Goal: Information Seeking & Learning: Learn about a topic

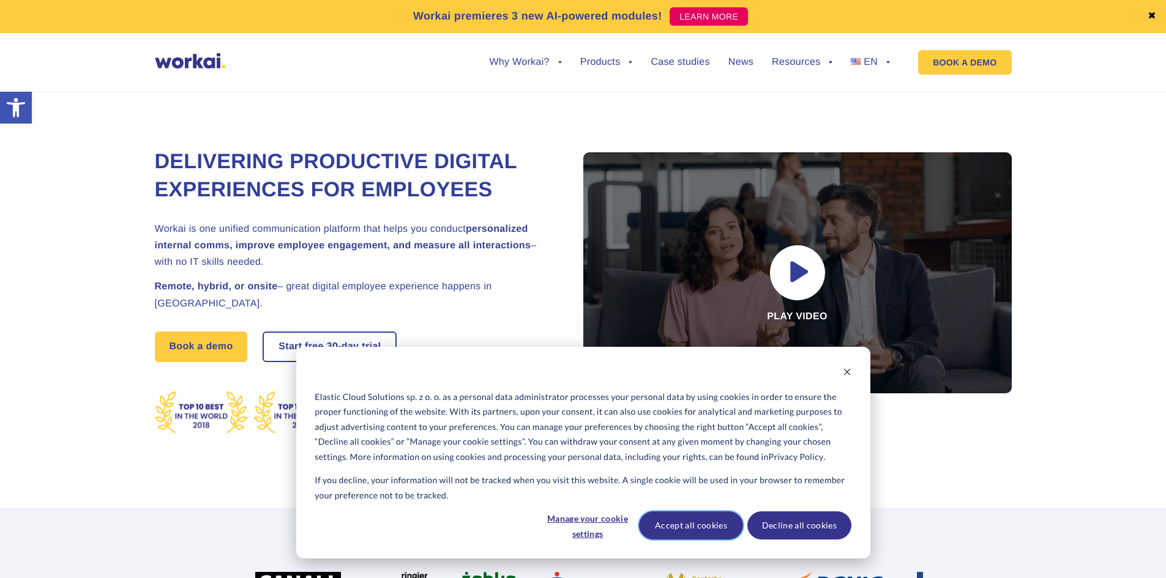
click at [706, 523] on button "Accept all cookies" at bounding box center [691, 526] width 104 height 28
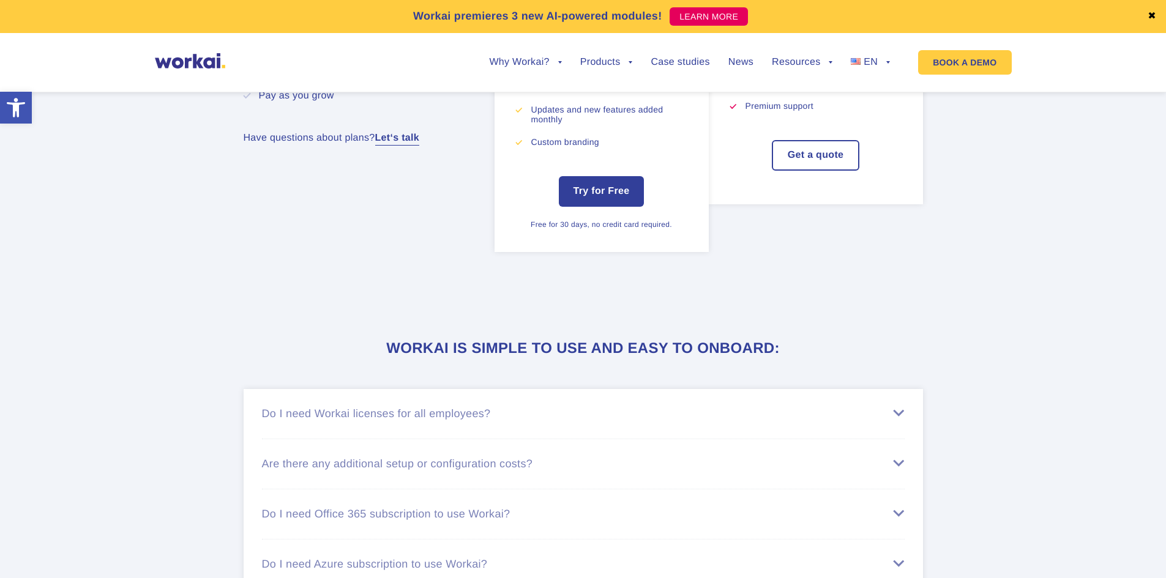
scroll to position [6096, 0]
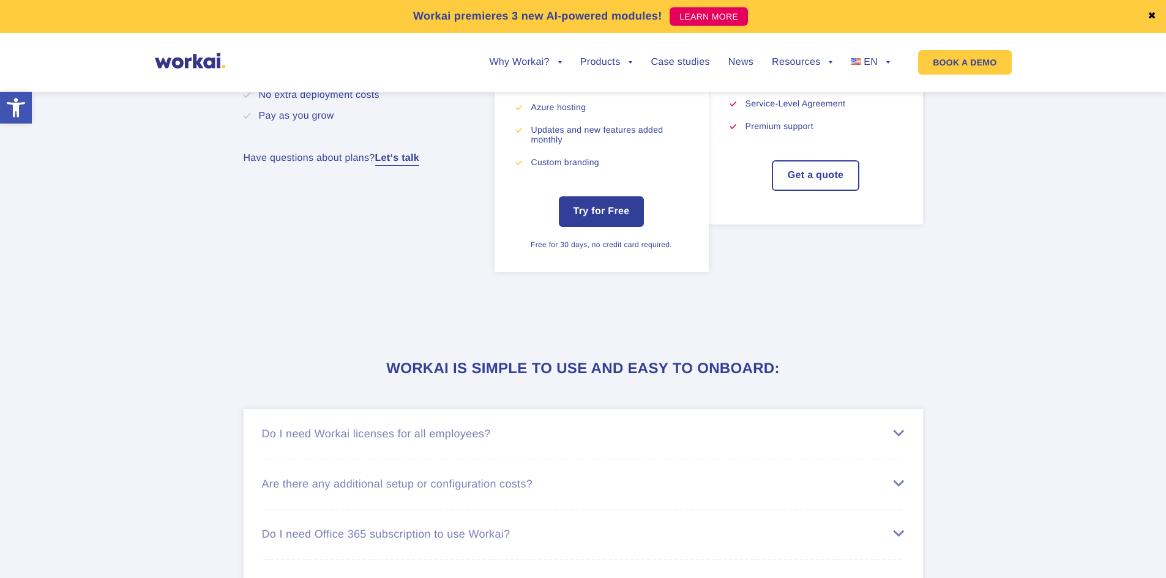
click at [187, 59] on img at bounding box center [190, 60] width 70 height 15
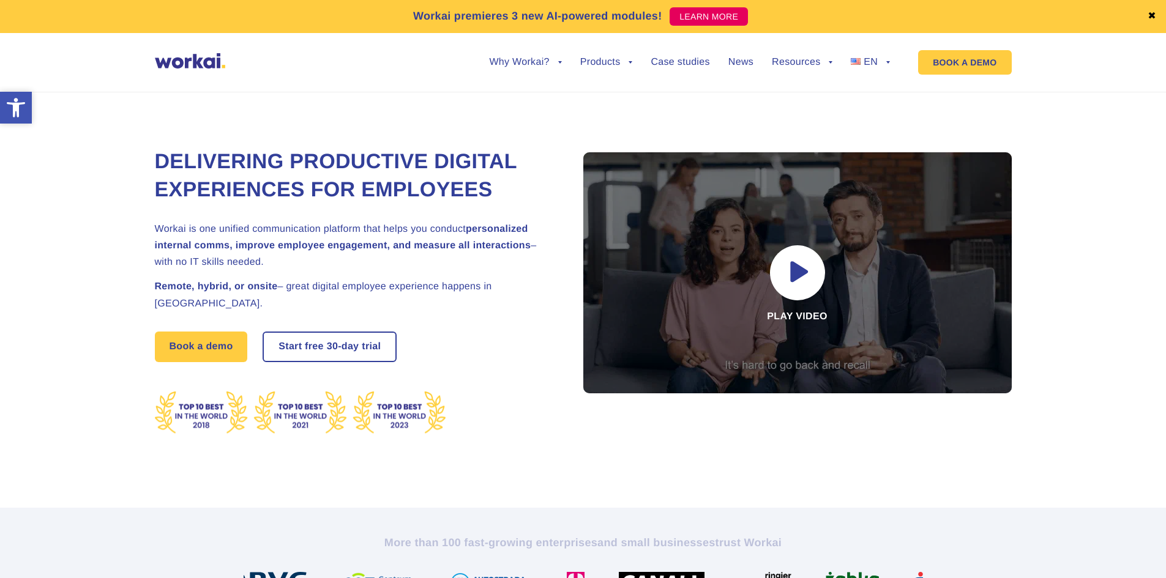
click at [17, 111] on icon at bounding box center [16, 107] width 18 height 19
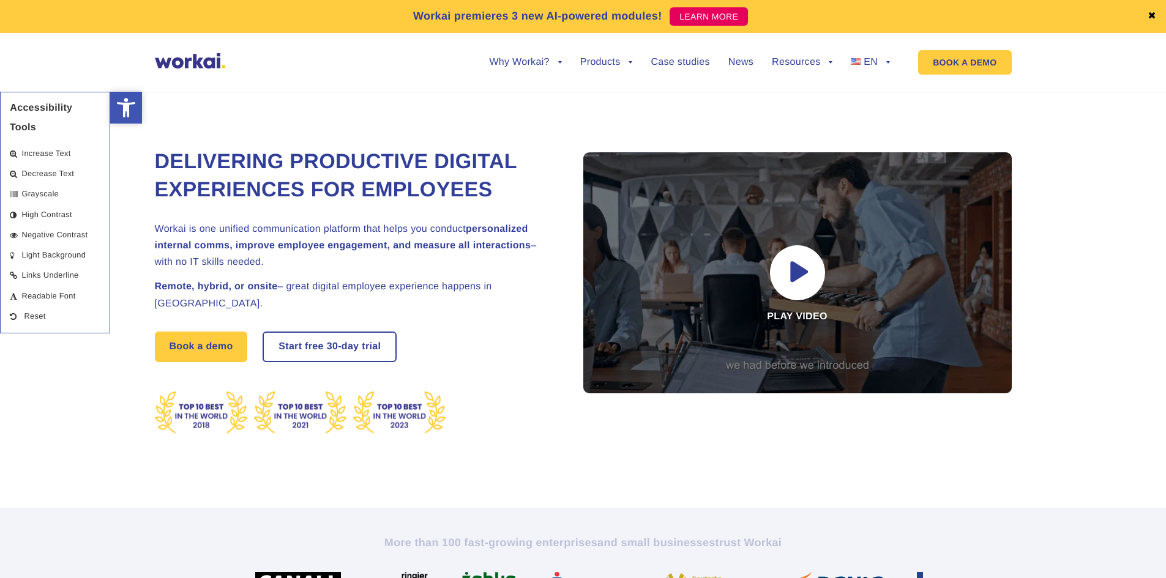
click at [123, 110] on icon at bounding box center [126, 107] width 18 height 19
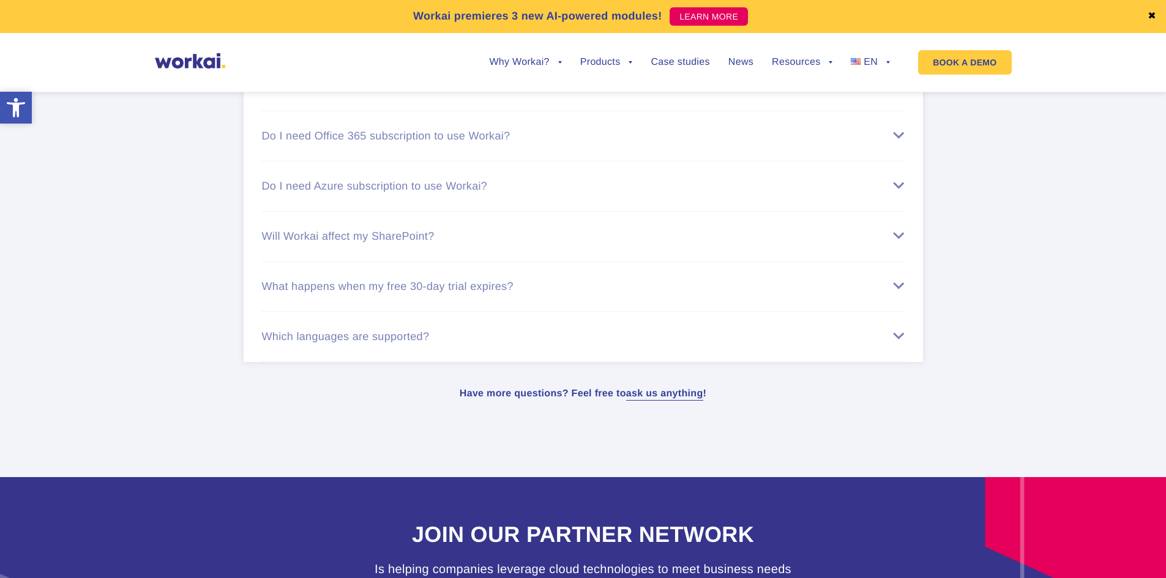
scroll to position [7444, 0]
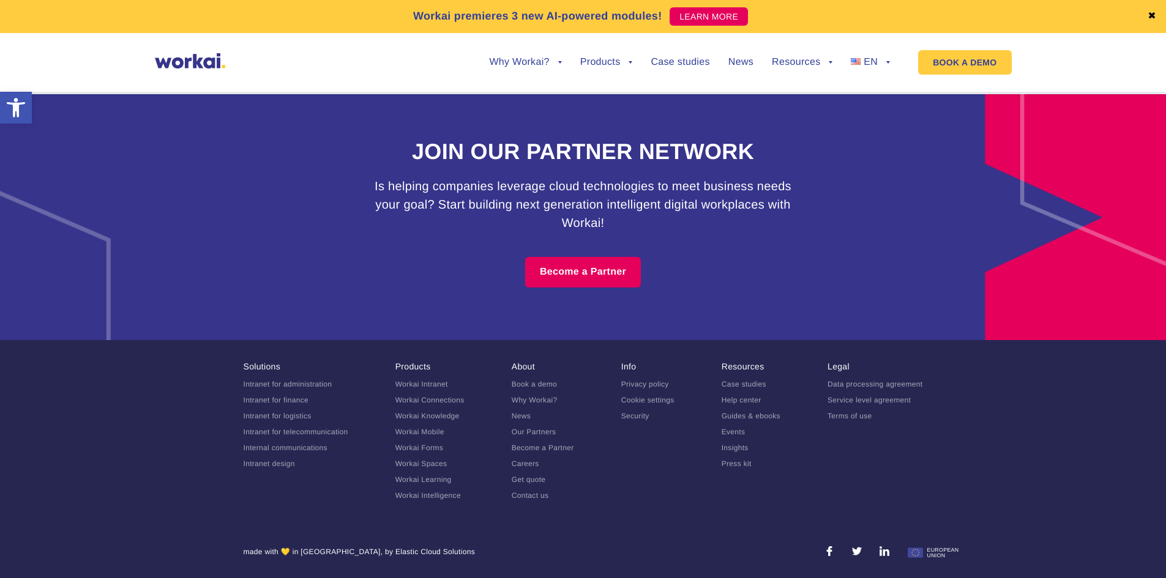
click at [548, 433] on link "Our Partners" at bounding box center [534, 432] width 45 height 9
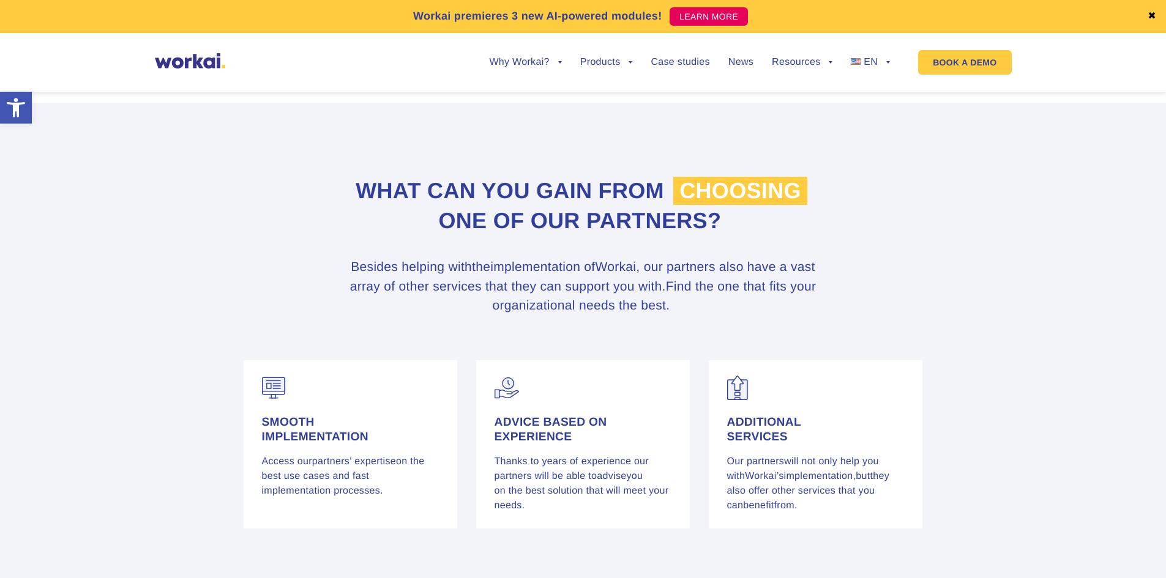
scroll to position [61, 0]
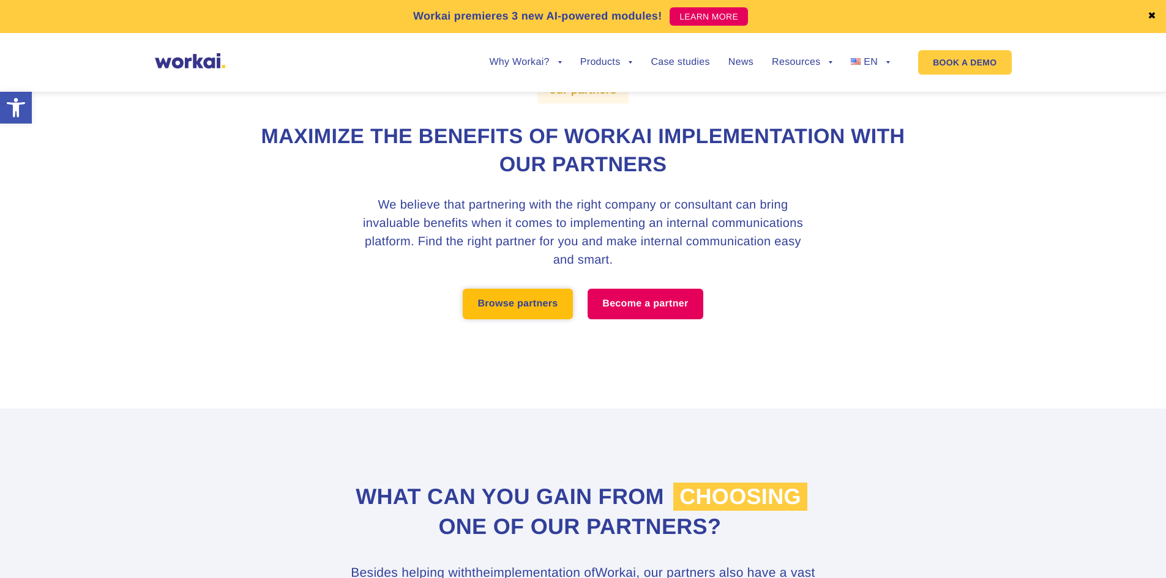
click at [533, 313] on link "Browse partners" at bounding box center [518, 304] width 110 height 31
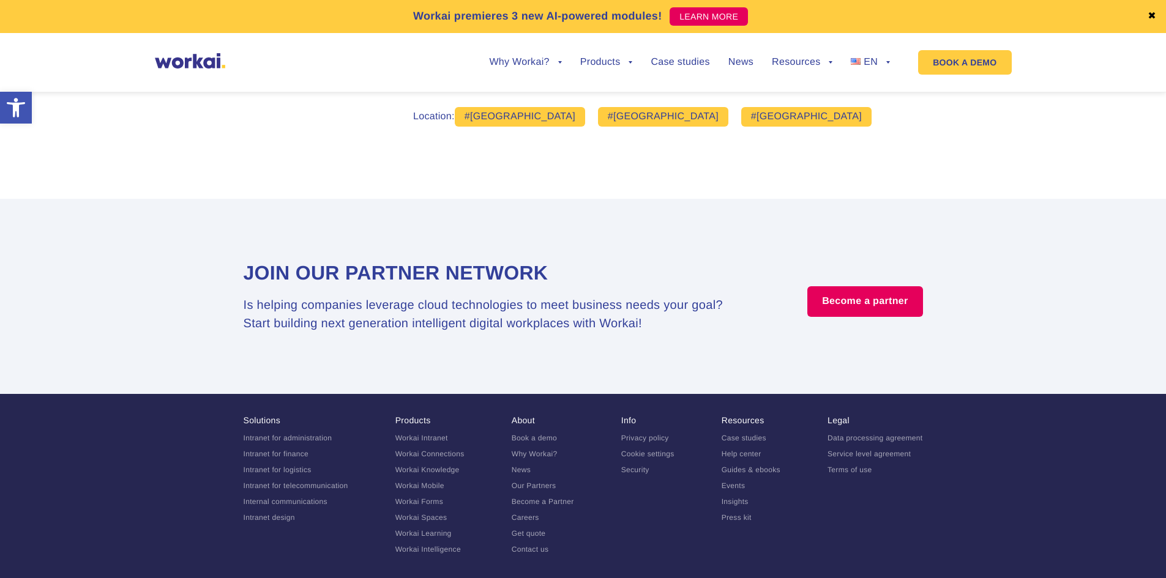
scroll to position [2331, 0]
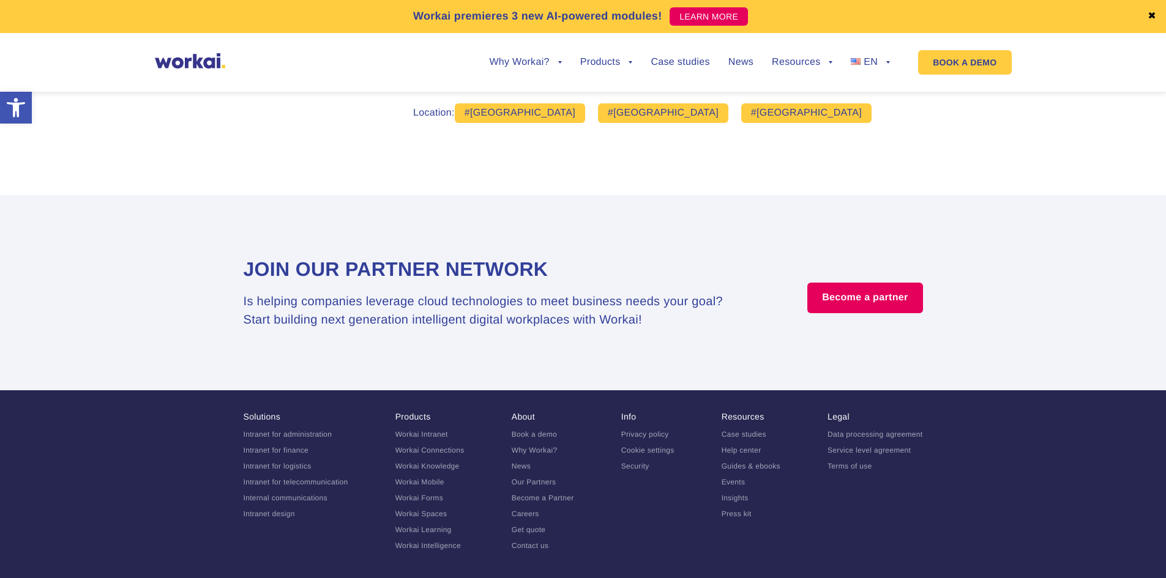
click at [531, 510] on link "Careers" at bounding box center [526, 514] width 28 height 9
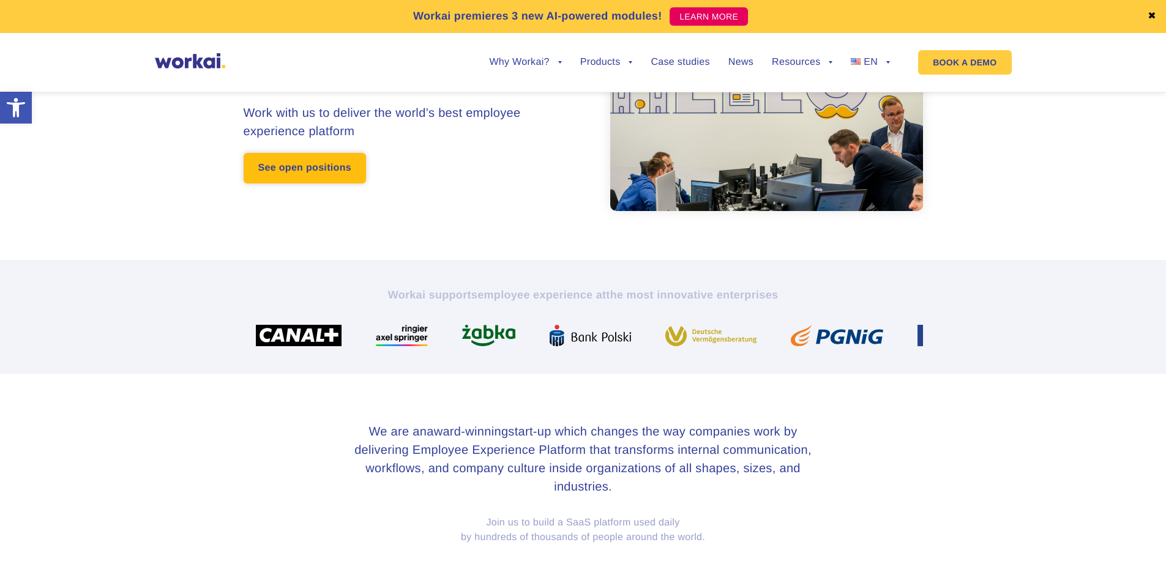
click at [273, 165] on link "See open positions" at bounding box center [305, 168] width 122 height 31
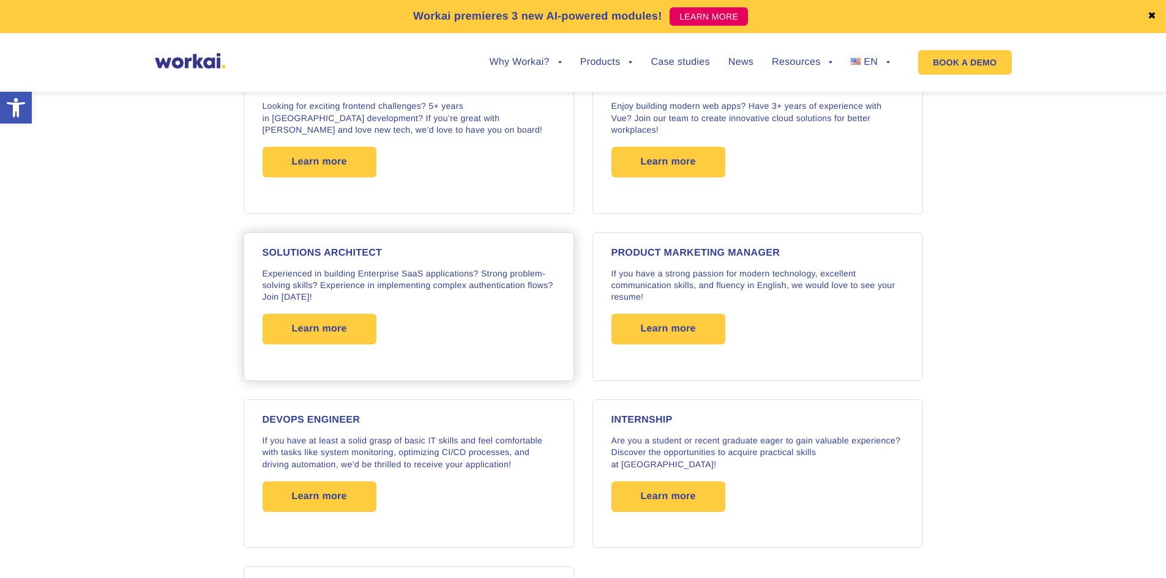
scroll to position [1773, 0]
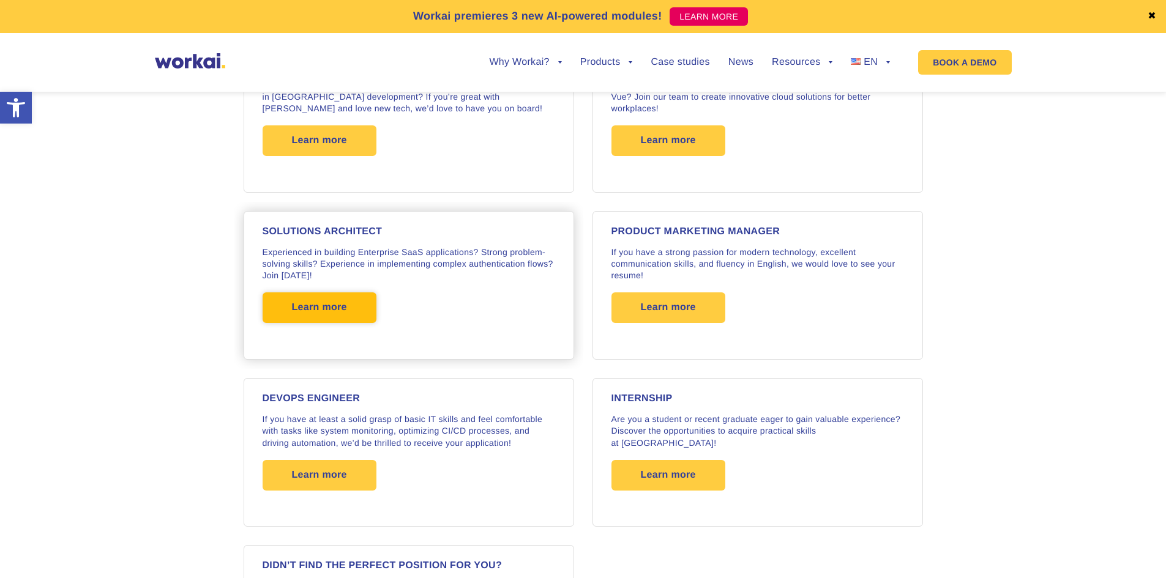
click at [336, 312] on span "Learn more" at bounding box center [319, 307] width 55 height 31
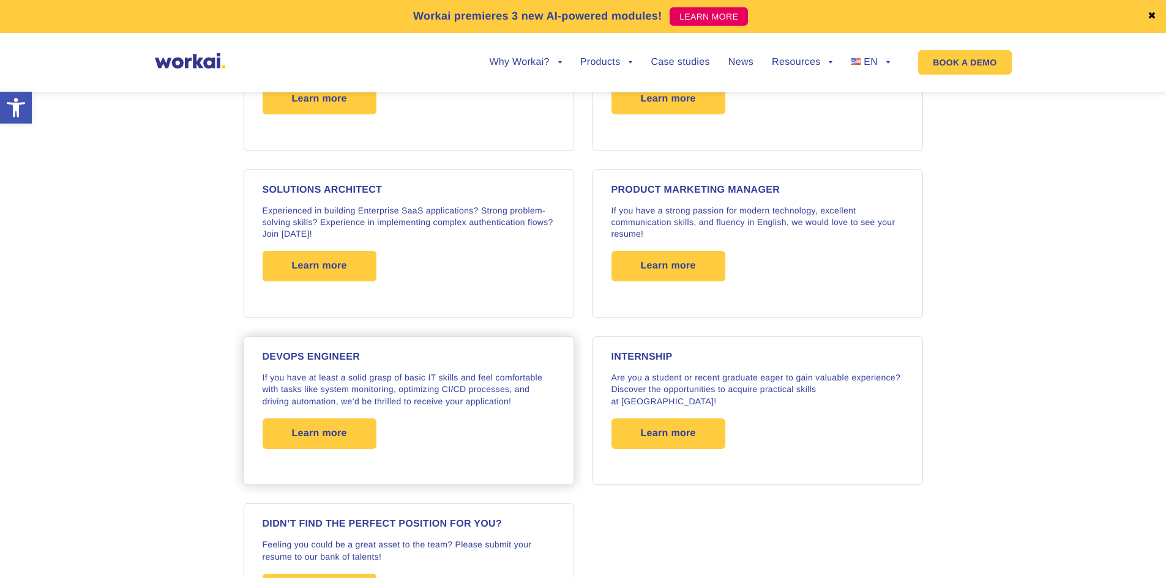
scroll to position [1896, 0]
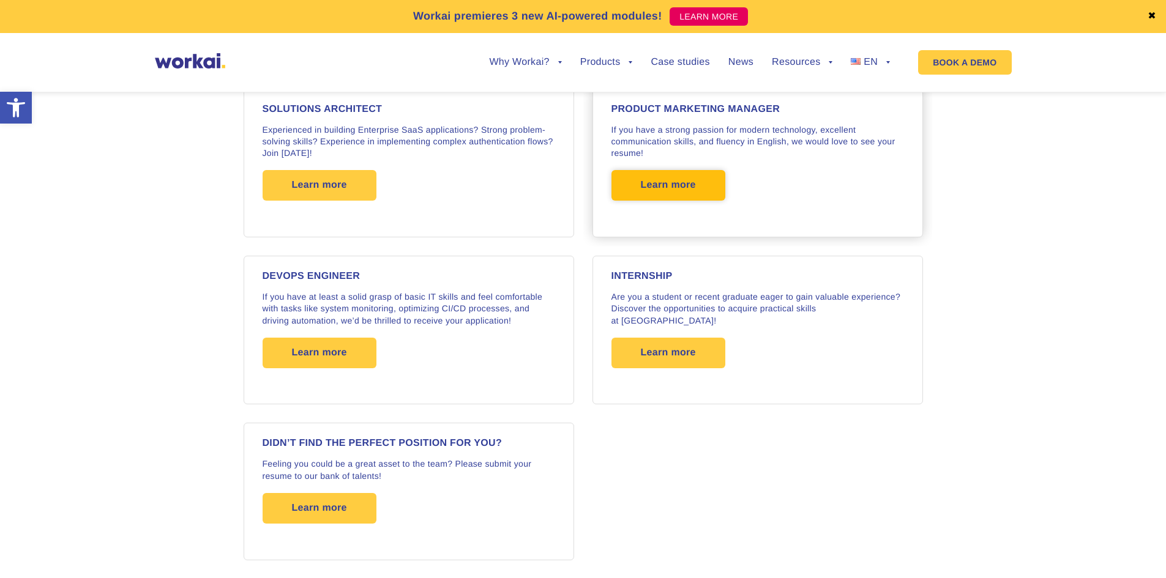
click at [683, 188] on span "Learn more" at bounding box center [668, 185] width 55 height 31
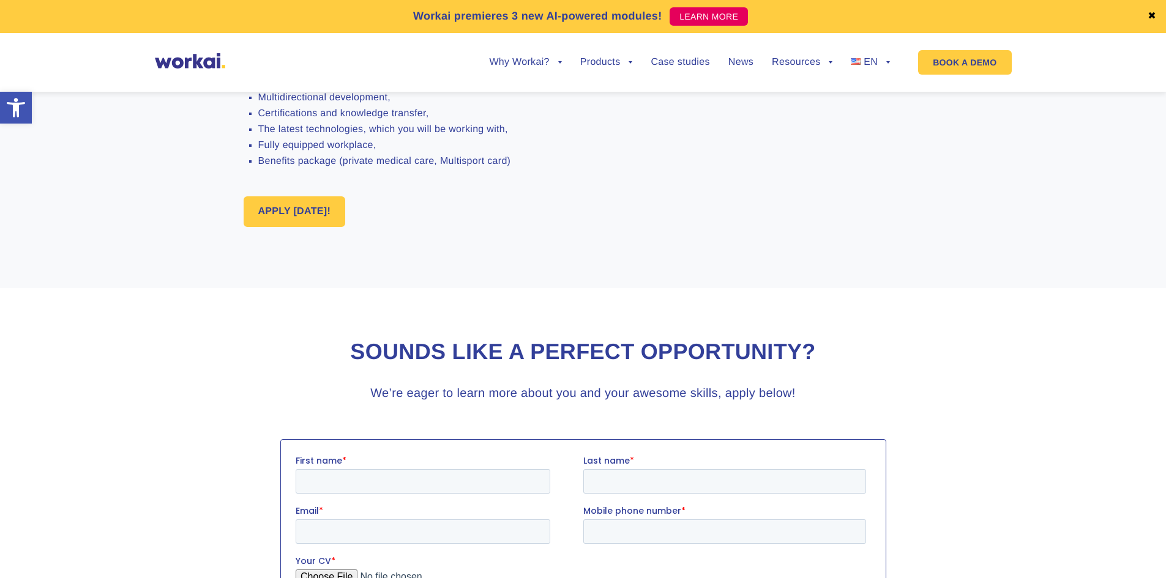
scroll to position [1163, 0]
